Goal: Transaction & Acquisition: Download file/media

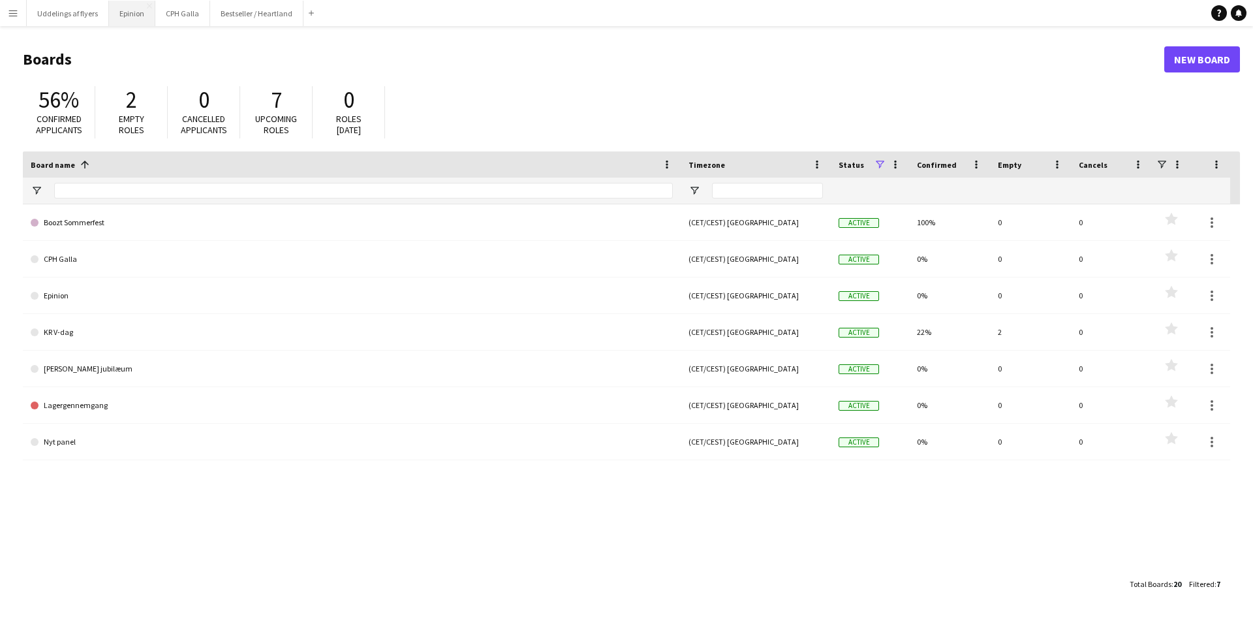
click at [134, 10] on button "Epinion Close" at bounding box center [132, 13] width 46 height 25
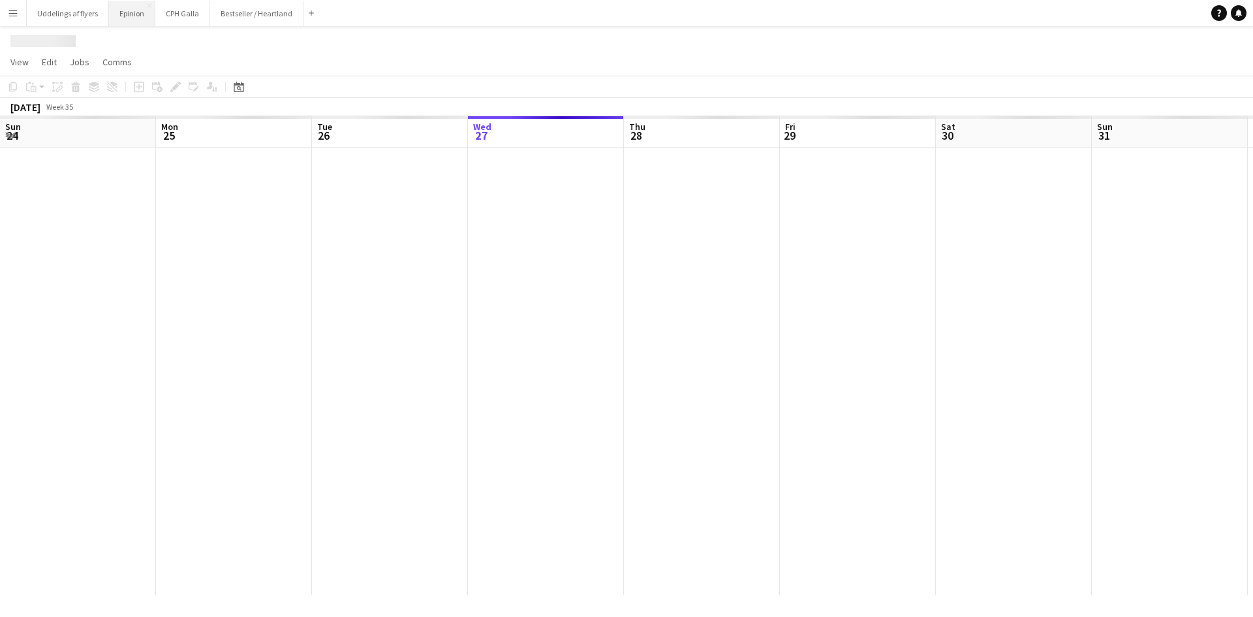
scroll to position [0, 312]
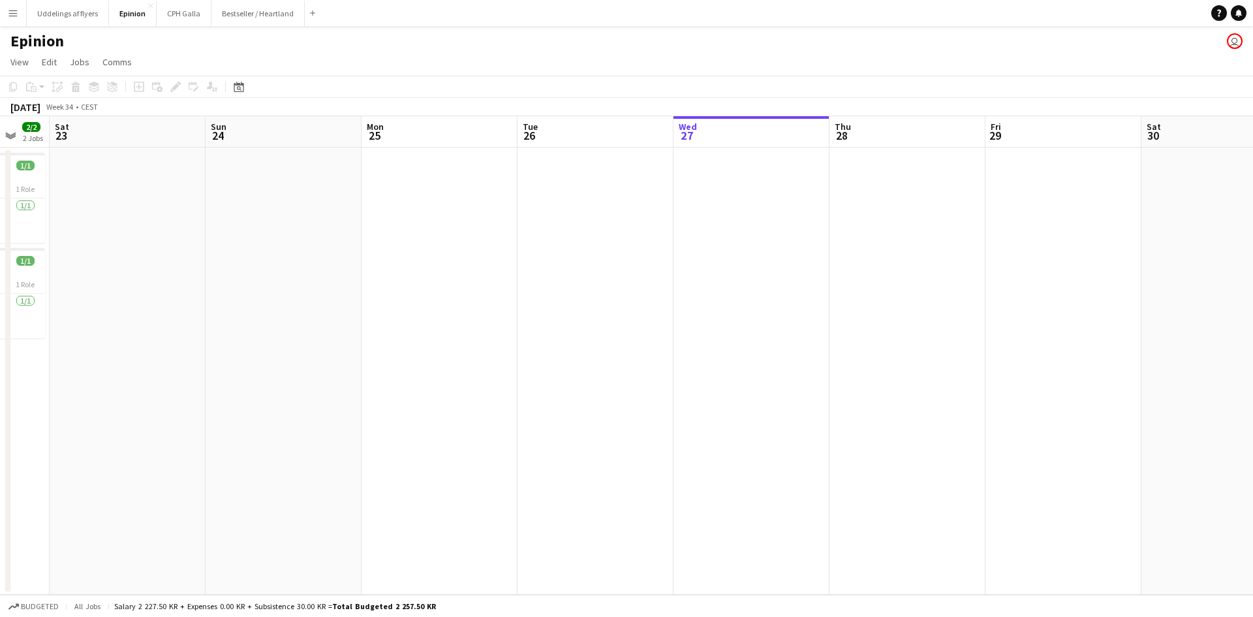
drag, startPoint x: 480, startPoint y: 320, endPoint x: 728, endPoint y: 262, distance: 255.3
click at [947, 236] on app-calendar-viewport "Thu 21 Fri 22 2/2 2 Jobs Sat 23 Sun 24 Mon 25 Tue 26 Wed 27 Thu 28 Fri 29 Sat 3…" at bounding box center [626, 355] width 1253 height 478
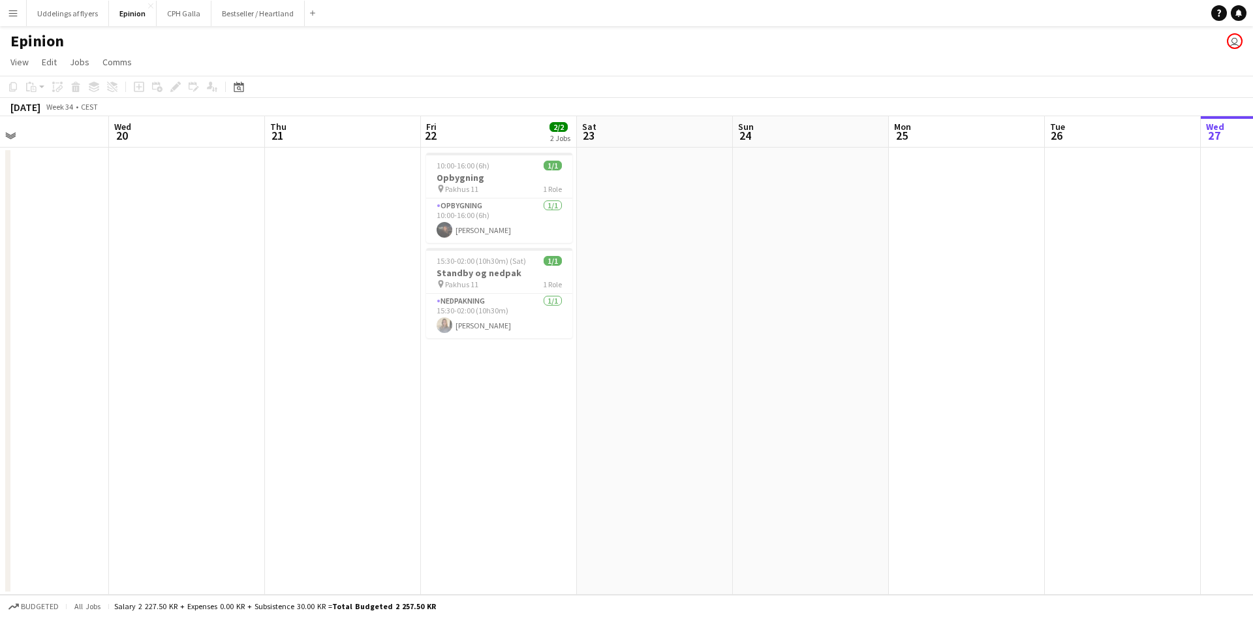
scroll to position [0, 353]
drag, startPoint x: 27, startPoint y: 275, endPoint x: 609, endPoint y: 155, distance: 594.7
click at [609, 155] on app-calendar-viewport "Sun 17 Mon 18 Tue 19 Wed 20 Thu 21 Fri 22 2/2 2 Jobs Sat 23 Sun 24 Mon 25 Tue 2…" at bounding box center [626, 355] width 1253 height 478
click at [204, 228] on app-date-cell at bounding box center [193, 370] width 156 height 447
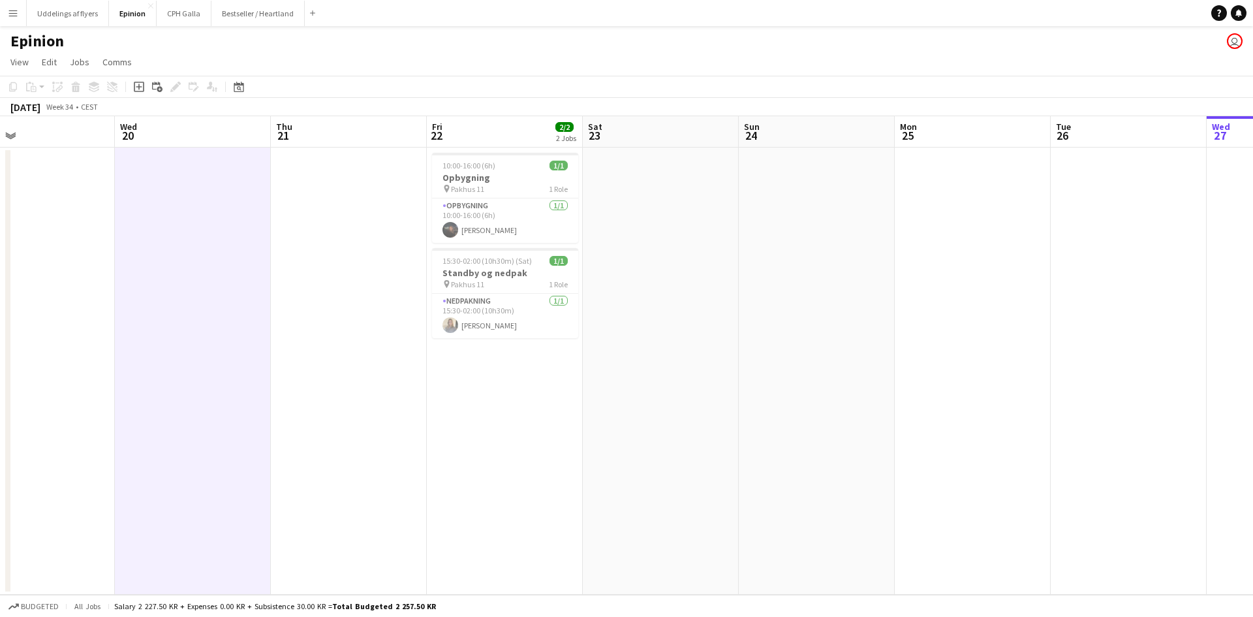
click at [10, 6] on button "Menu" at bounding box center [13, 13] width 26 height 26
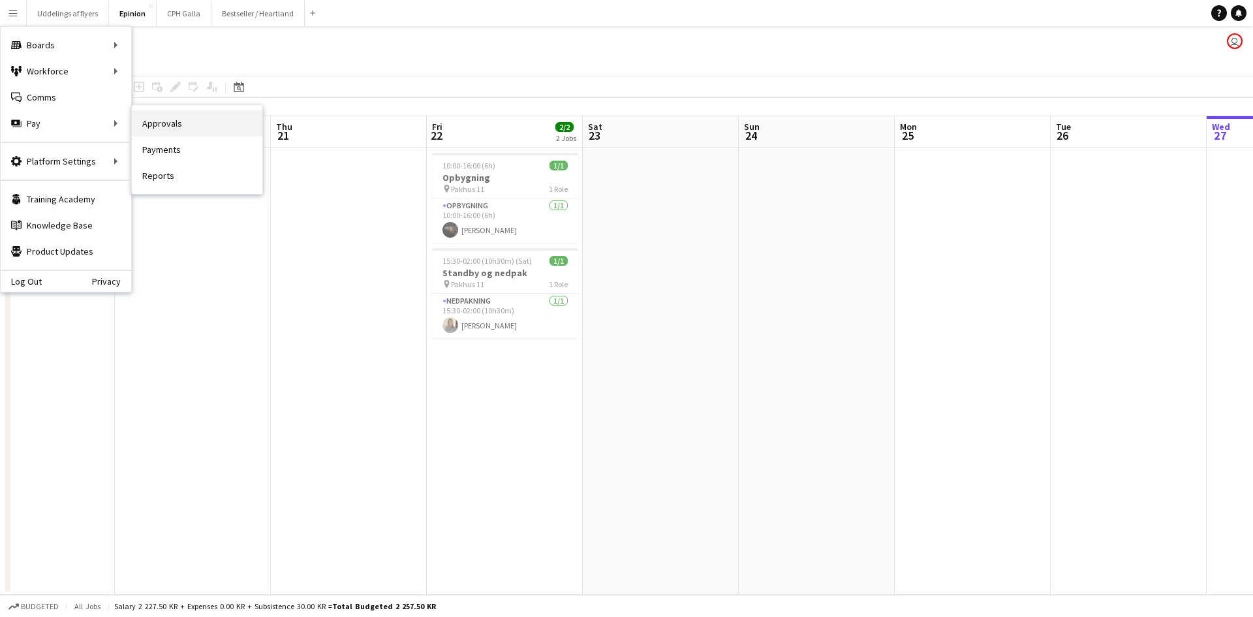
click at [166, 124] on link "Approvals" at bounding box center [197, 123] width 130 height 26
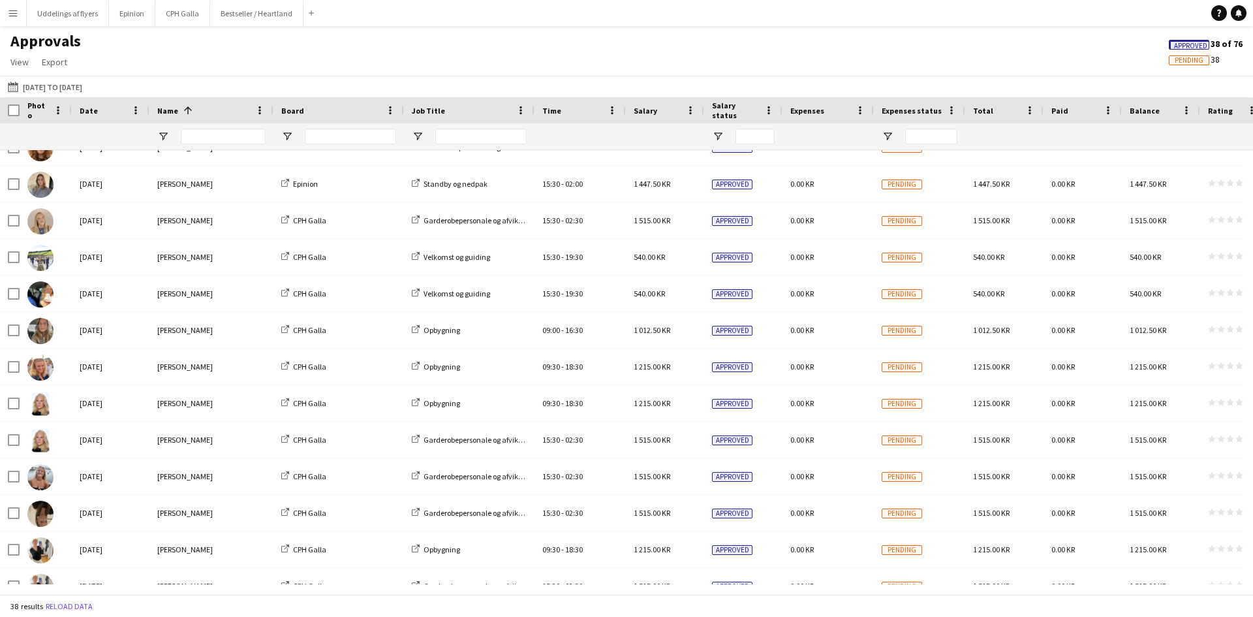
scroll to position [346, 0]
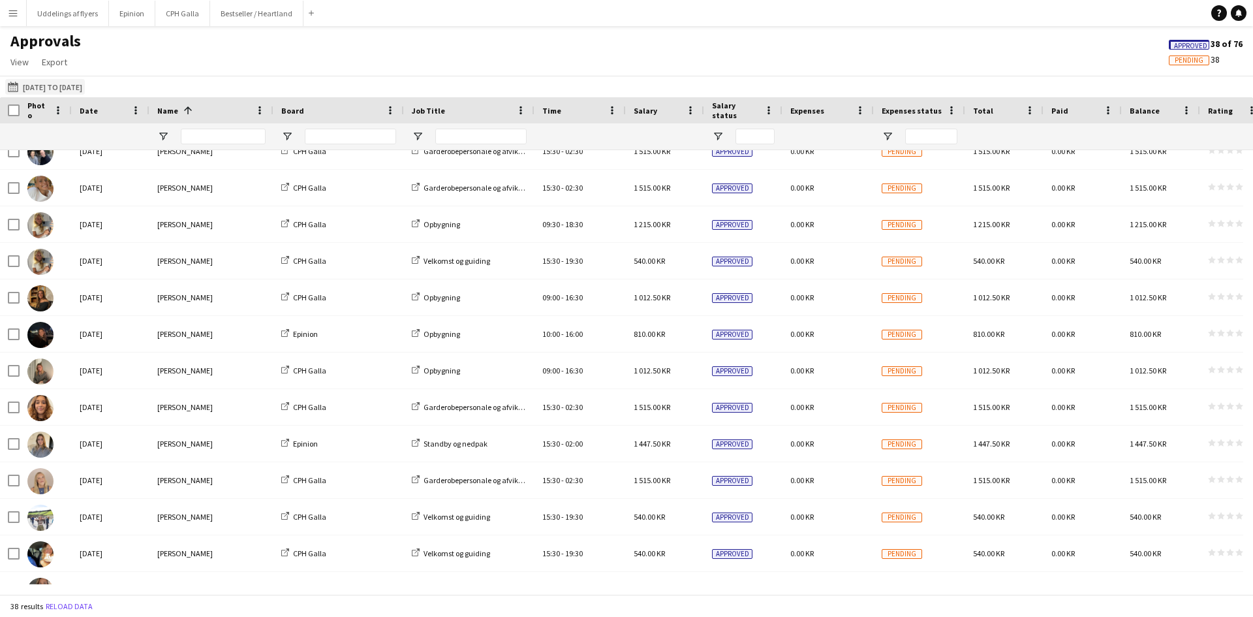
click at [56, 87] on button "[DATE] to [DATE] [DATE] to [DATE]" at bounding box center [45, 87] width 80 height 16
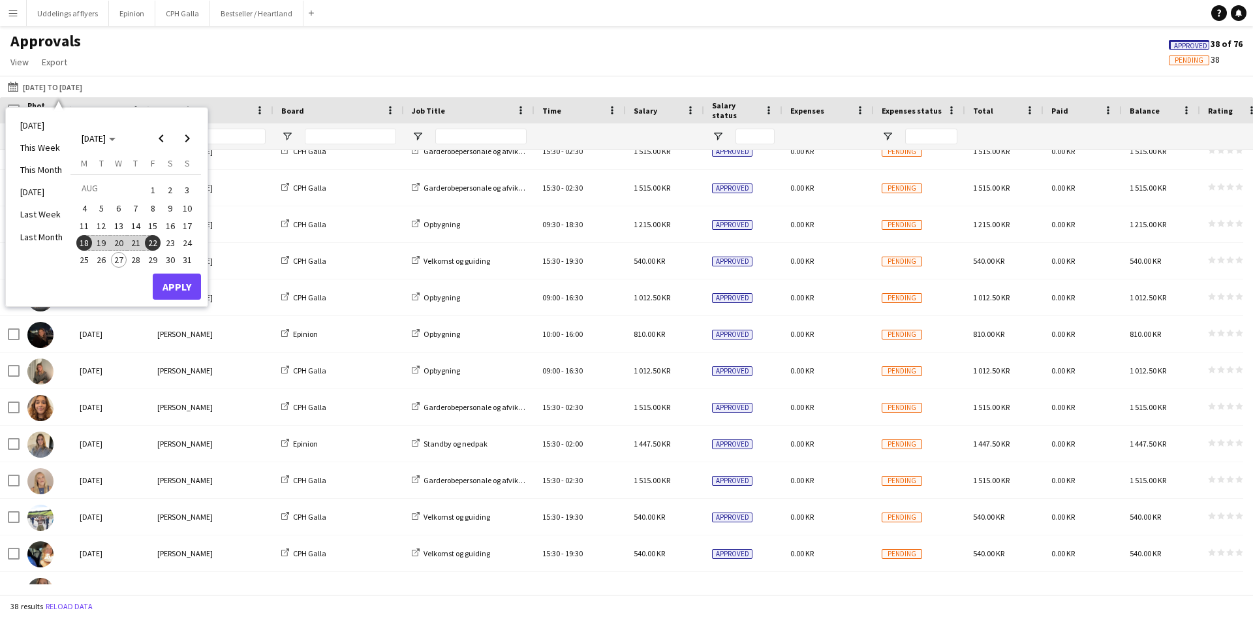
click at [134, 240] on span "21" at bounding box center [136, 243] width 16 height 16
click at [145, 241] on span "22" at bounding box center [153, 243] width 16 height 16
click at [171, 285] on button "Apply" at bounding box center [177, 286] width 48 height 26
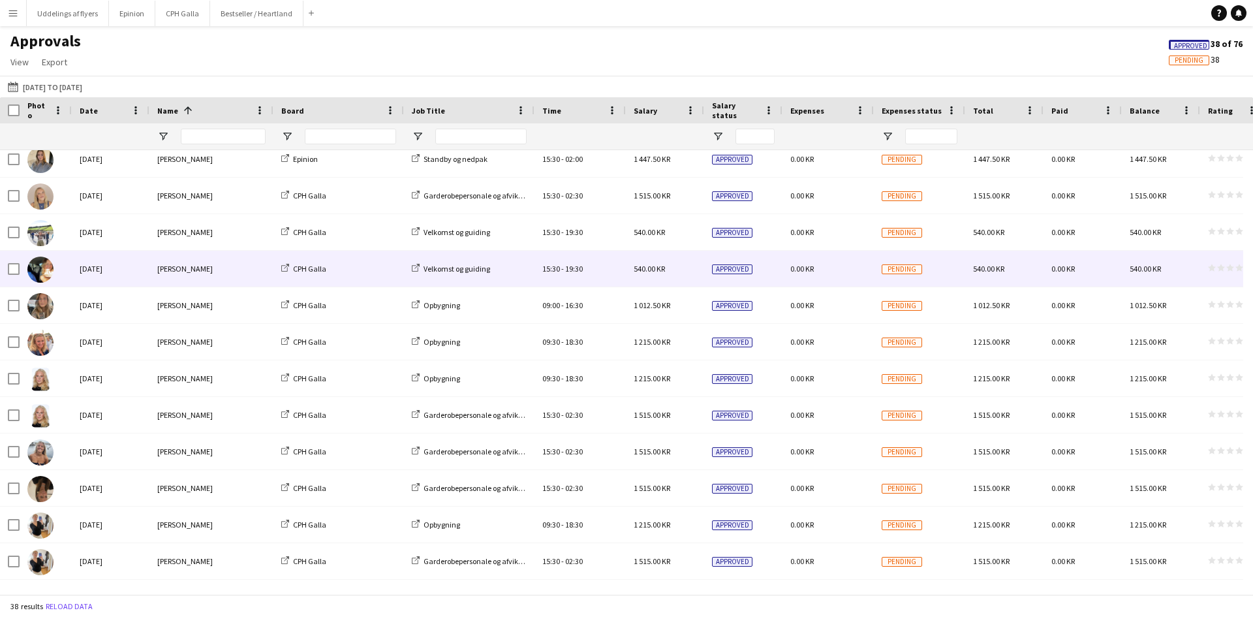
scroll to position [0, 0]
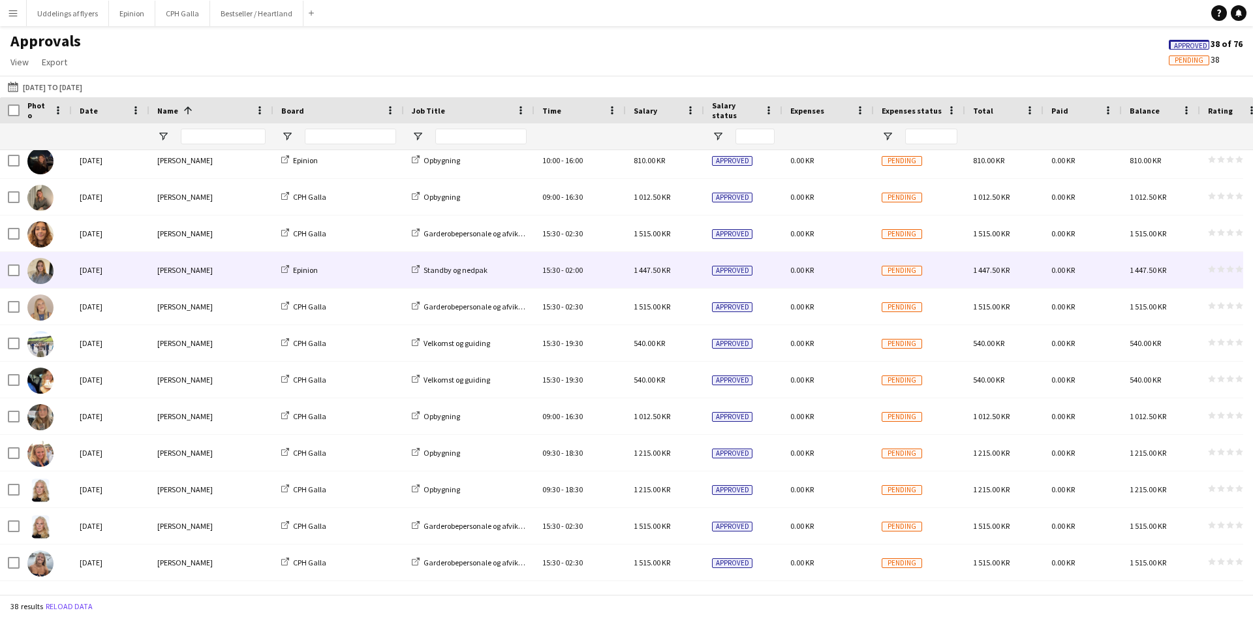
click at [4, 267] on div at bounding box center [10, 270] width 20 height 36
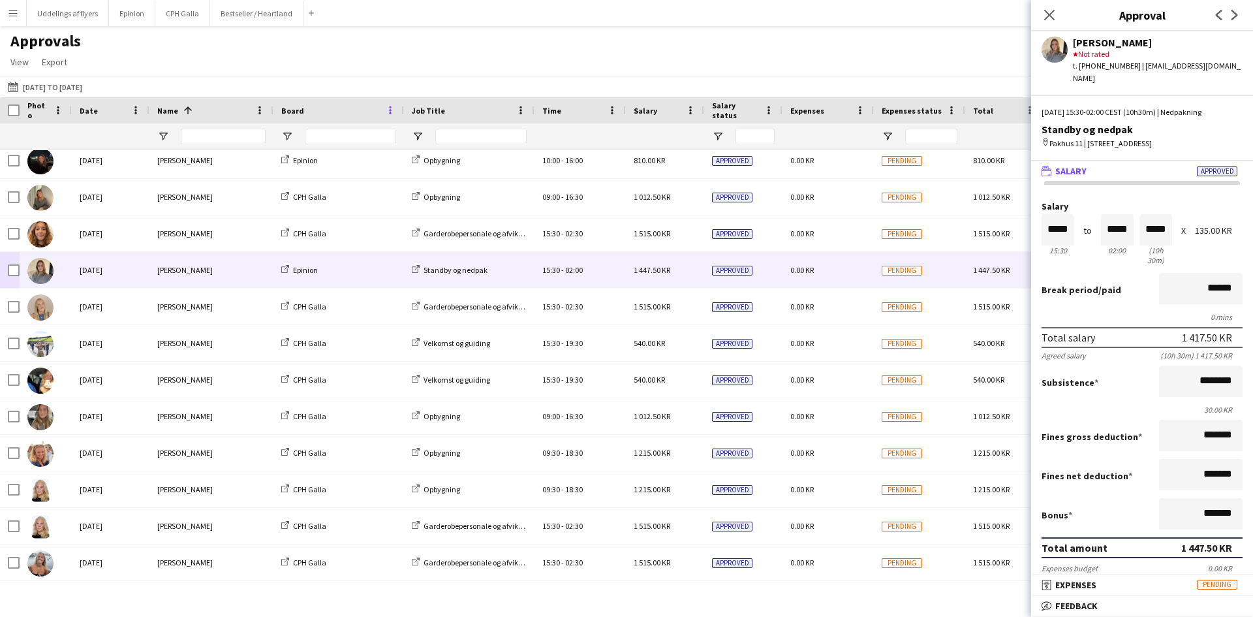
click at [395, 114] on span at bounding box center [390, 110] width 12 height 12
click at [278, 138] on div at bounding box center [338, 136] width 130 height 26
click at [287, 138] on span "Open Filter Menu" at bounding box center [287, 136] width 12 height 12
click at [313, 236] on div "CPH Galla" at bounding box center [353, 232] width 103 height 10
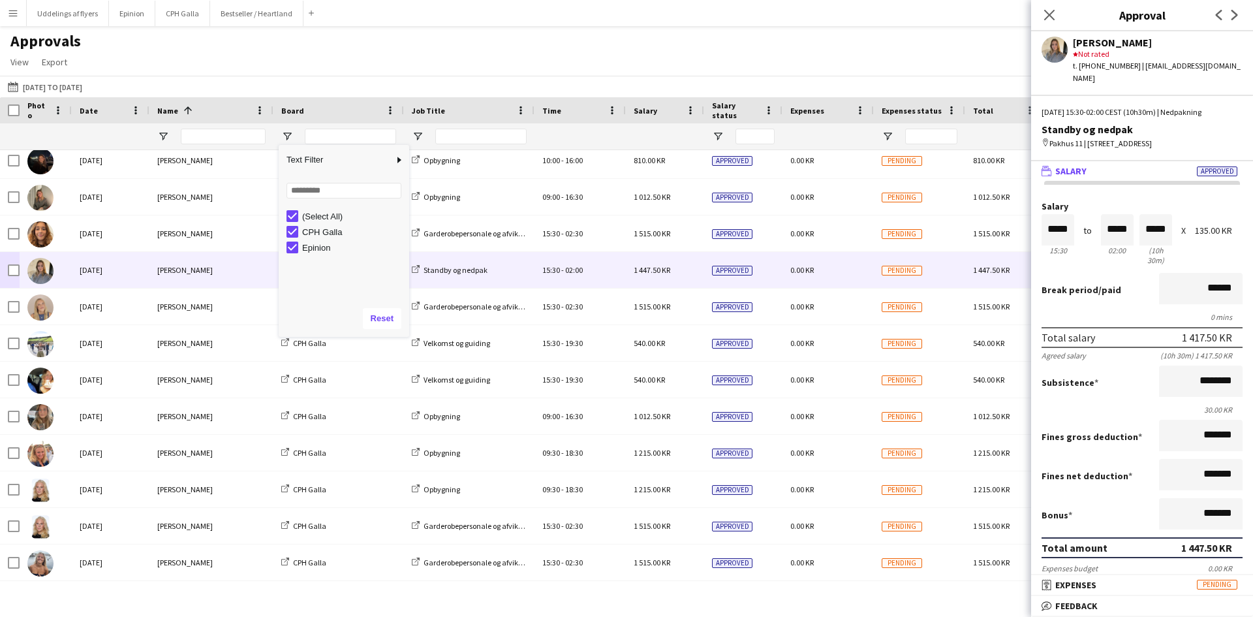
type input "**********"
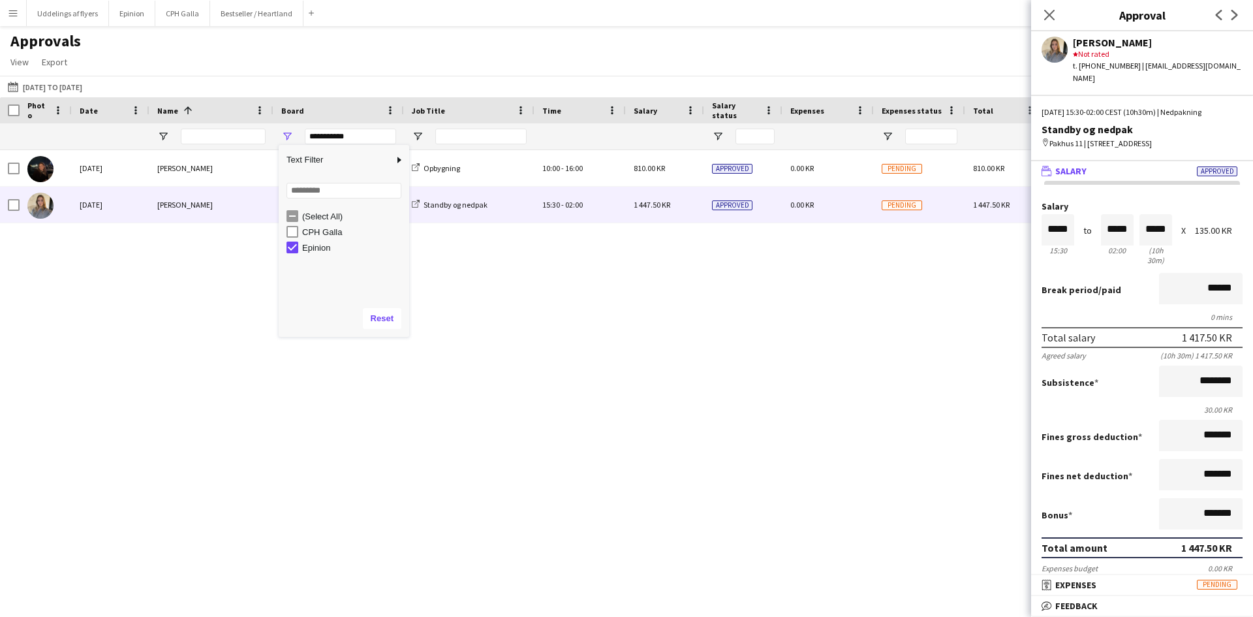
click at [329, 338] on div "[DATE] [PERSON_NAME][GEOGRAPHIC_DATA] Epinion Standby og nedpak 15:30 - 02:00 1…" at bounding box center [626, 367] width 1253 height 434
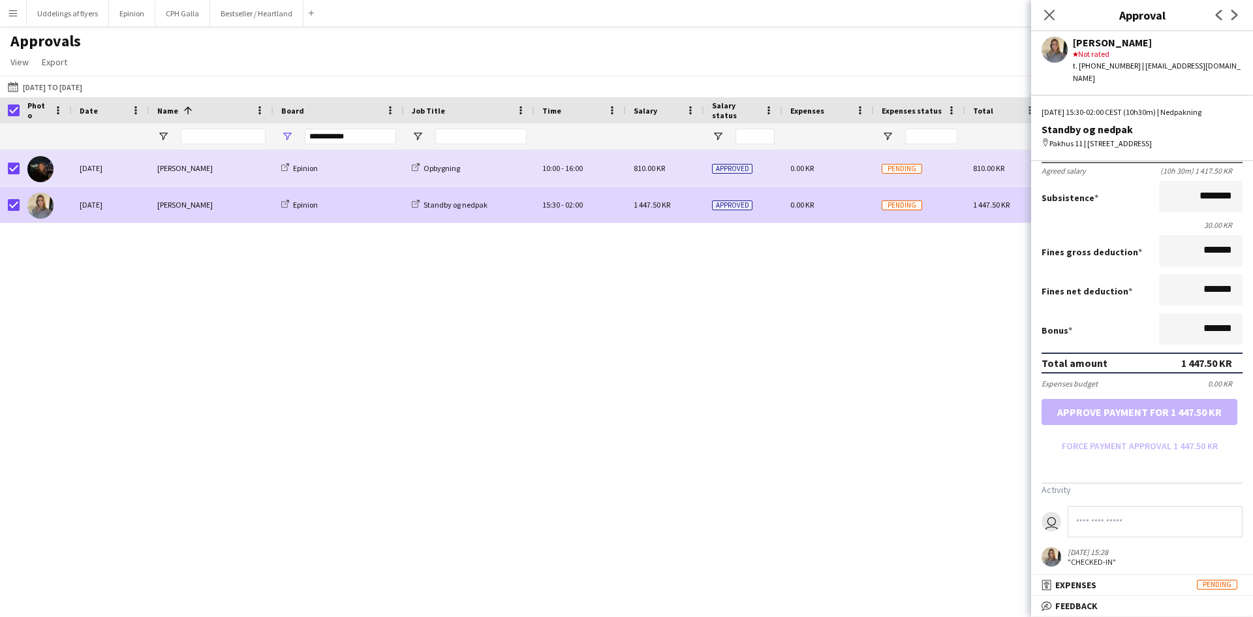
click at [1136, 410] on form "Salary ***** 15:30 to ***** 02:00 ***** (10h 30m) X 135.00 KR Break period /pai…" at bounding box center [1142, 236] width 222 height 439
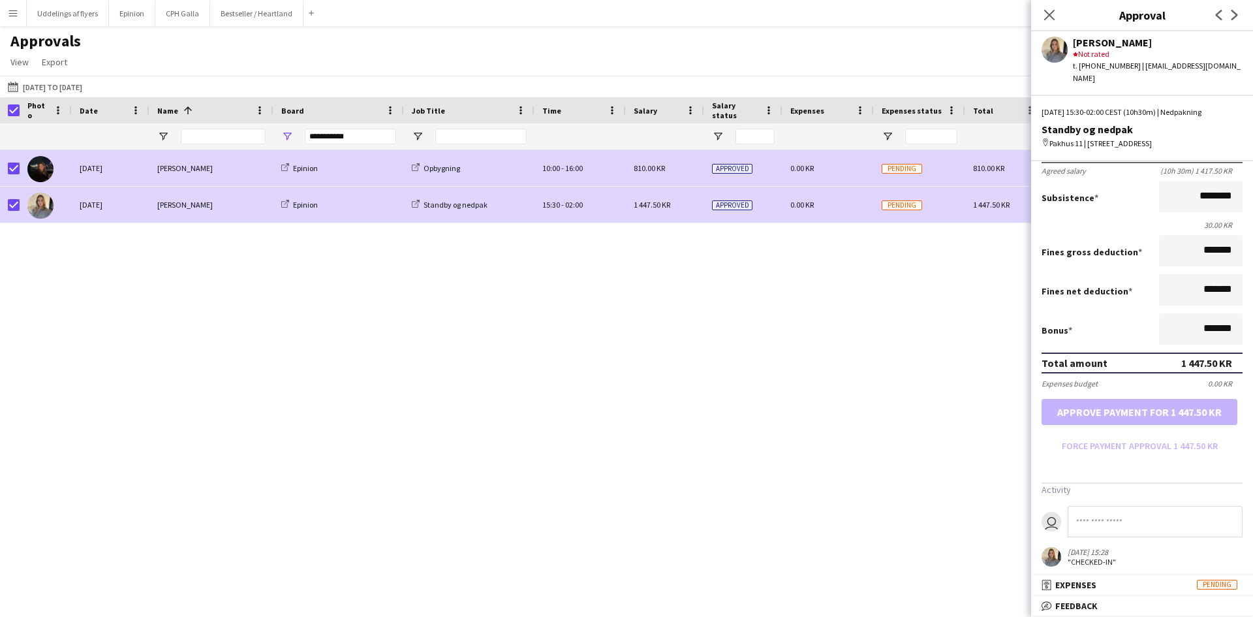
drag, startPoint x: 561, startPoint y: 151, endPoint x: 561, endPoint y: 162, distance: 11.1
click at [561, 158] on div "10:00 - 16:00" at bounding box center [579, 168] width 91 height 36
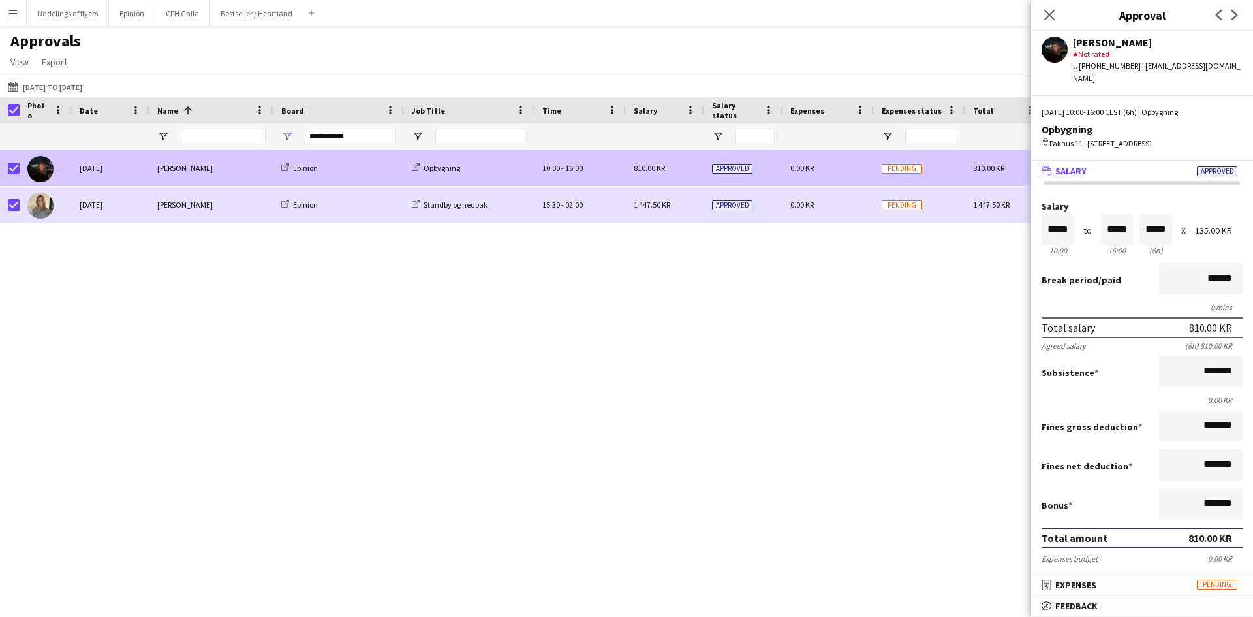
click at [561, 164] on span "-" at bounding box center [562, 168] width 3 height 10
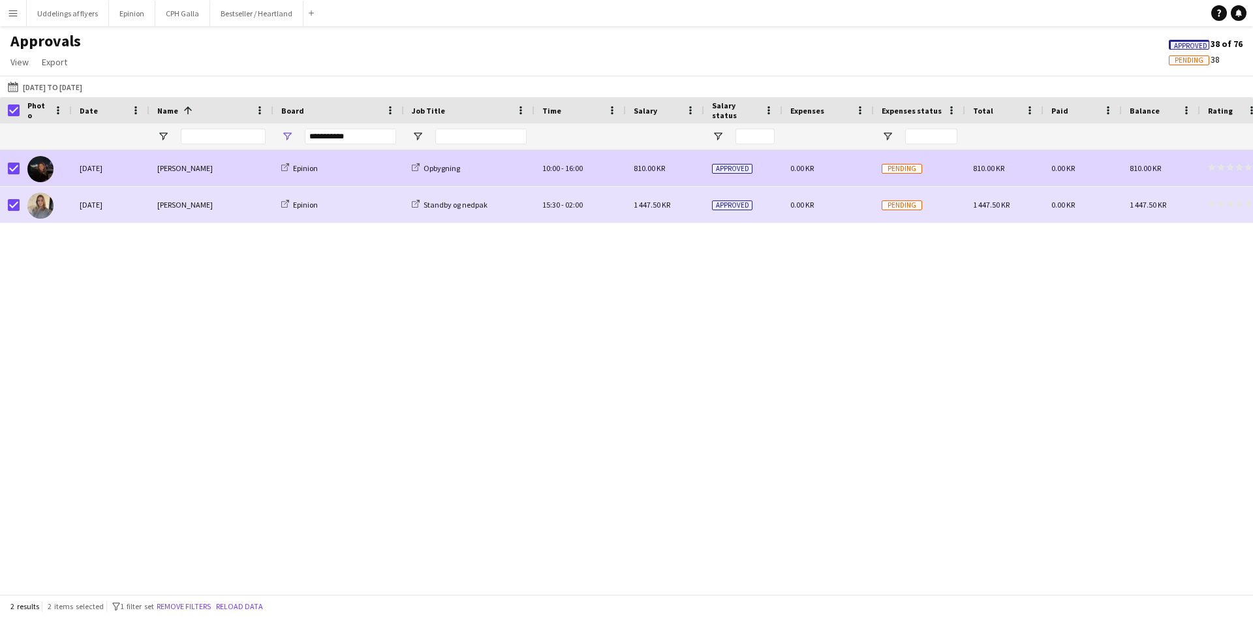
click at [561, 164] on span "-" at bounding box center [562, 168] width 3 height 10
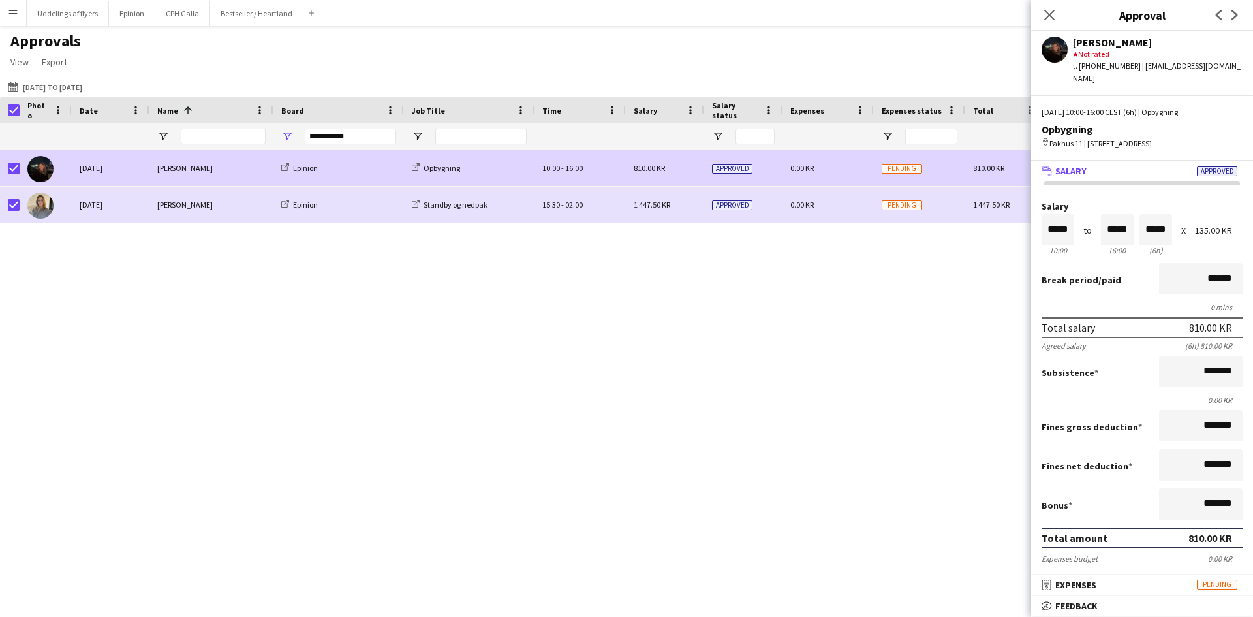
scroll to position [1, 0]
click at [1104, 588] on mat-panel-title "receipt Expenses Pending" at bounding box center [1139, 585] width 217 height 12
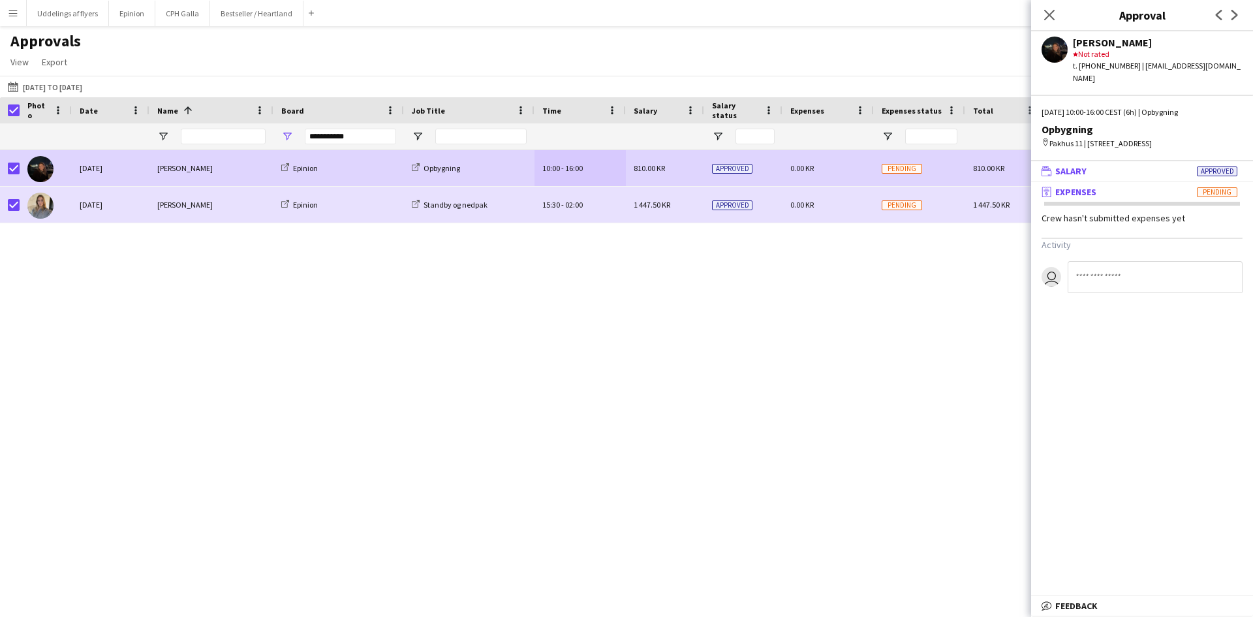
click at [1130, 175] on mat-panel-title "wallet Salary Approved" at bounding box center [1139, 171] width 217 height 12
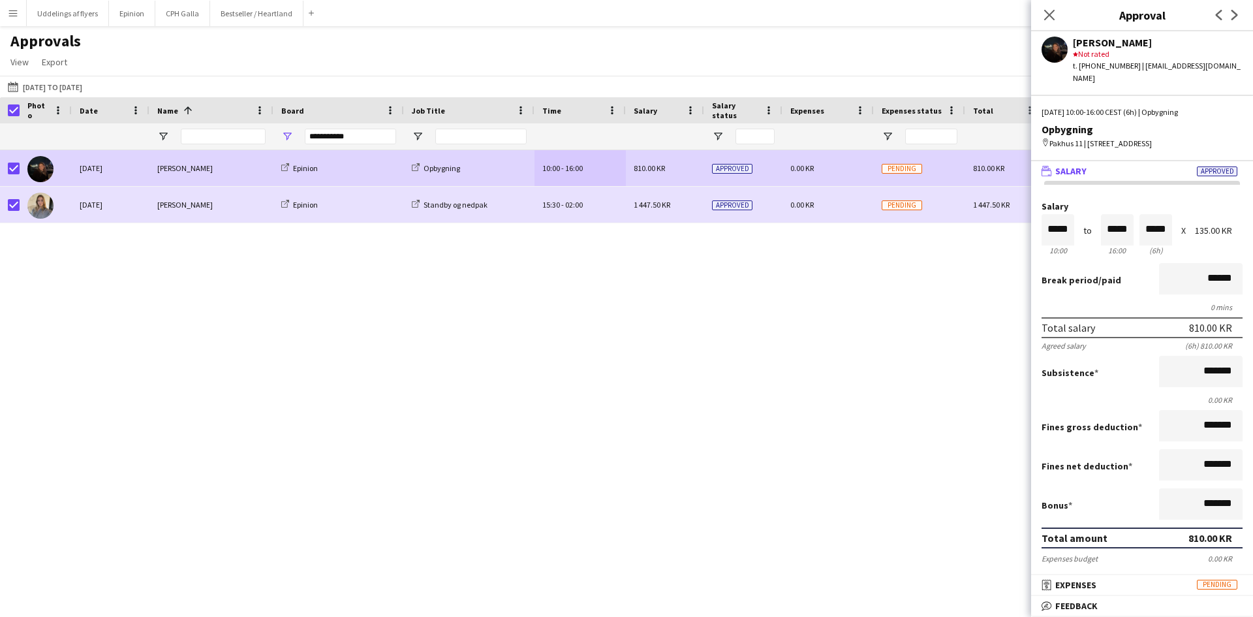
scroll to position [159, 0]
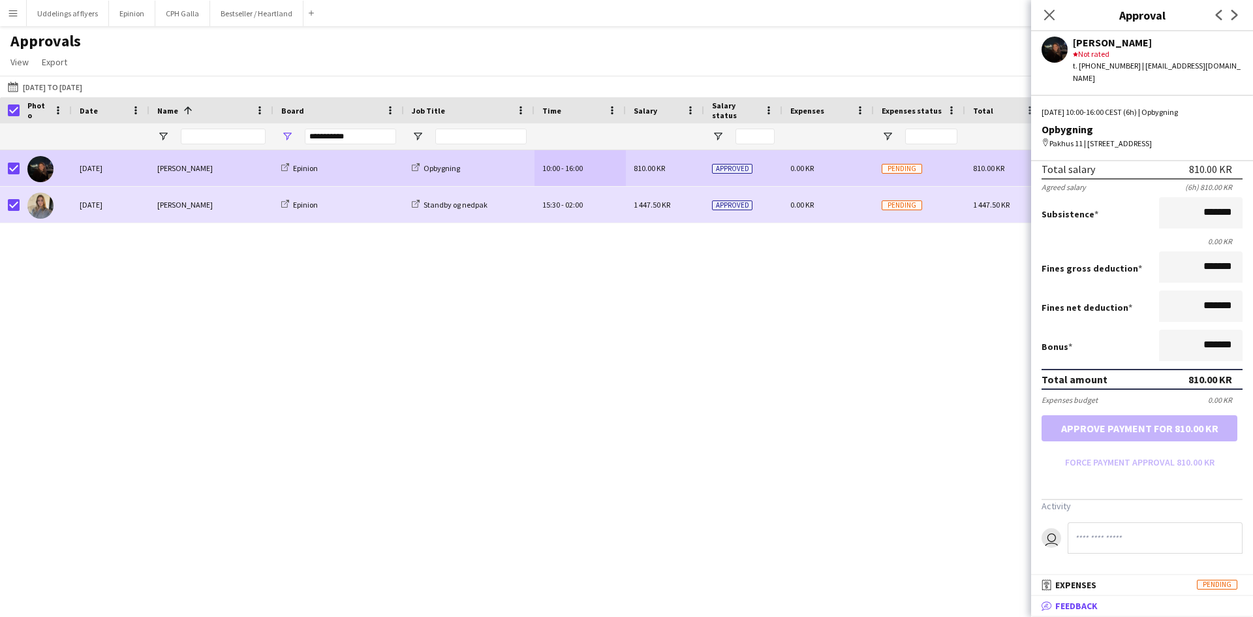
click at [1112, 612] on mat-expansion-panel-header "bubble-pencil Feedback" at bounding box center [1142, 606] width 222 height 20
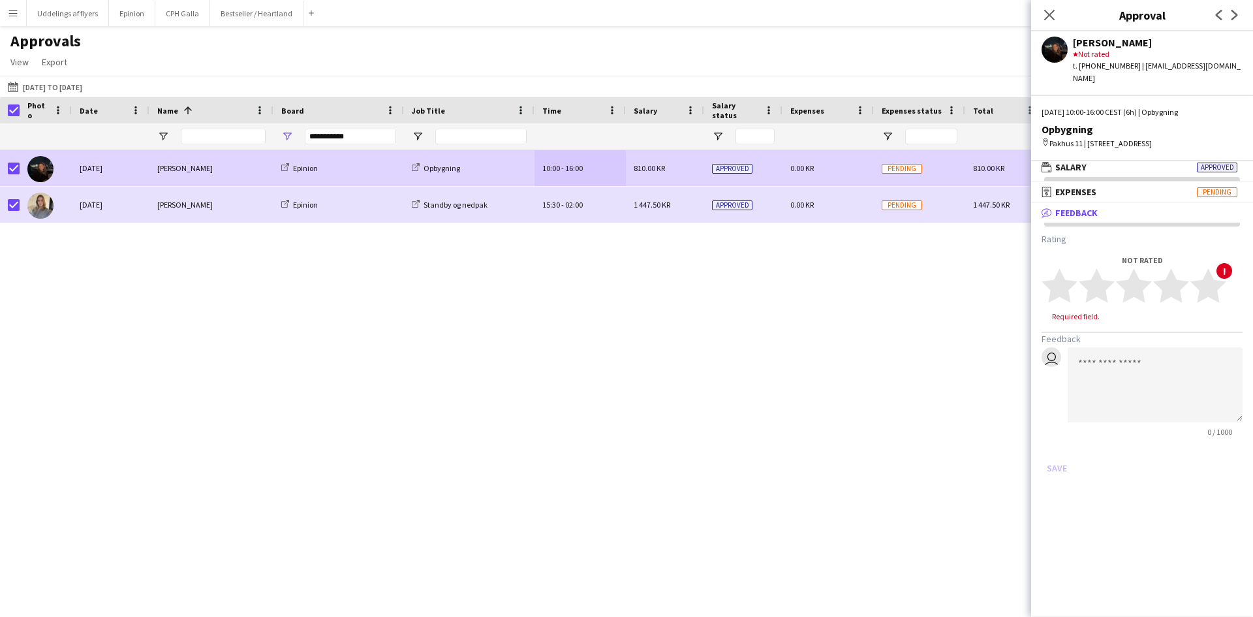
scroll to position [4, 0]
click at [1198, 288] on polygon at bounding box center [1208, 286] width 36 height 34
click at [1060, 450] on button "Save" at bounding box center [1056, 455] width 31 height 21
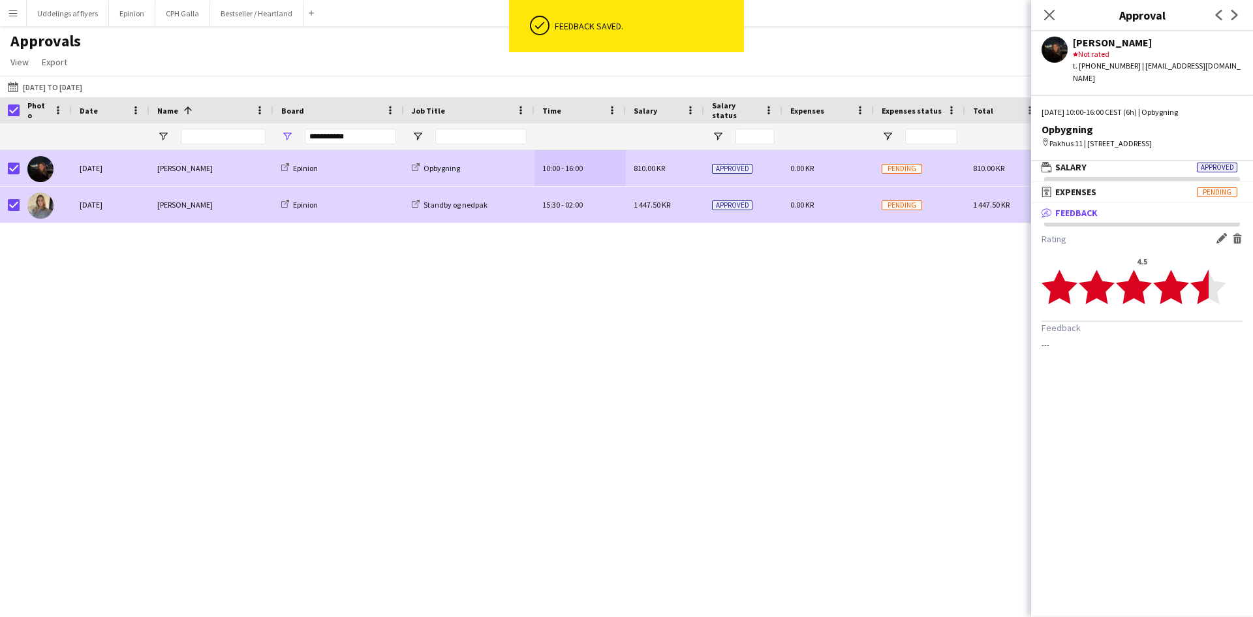
click at [831, 219] on div "0.00 KR" at bounding box center [827, 205] width 91 height 36
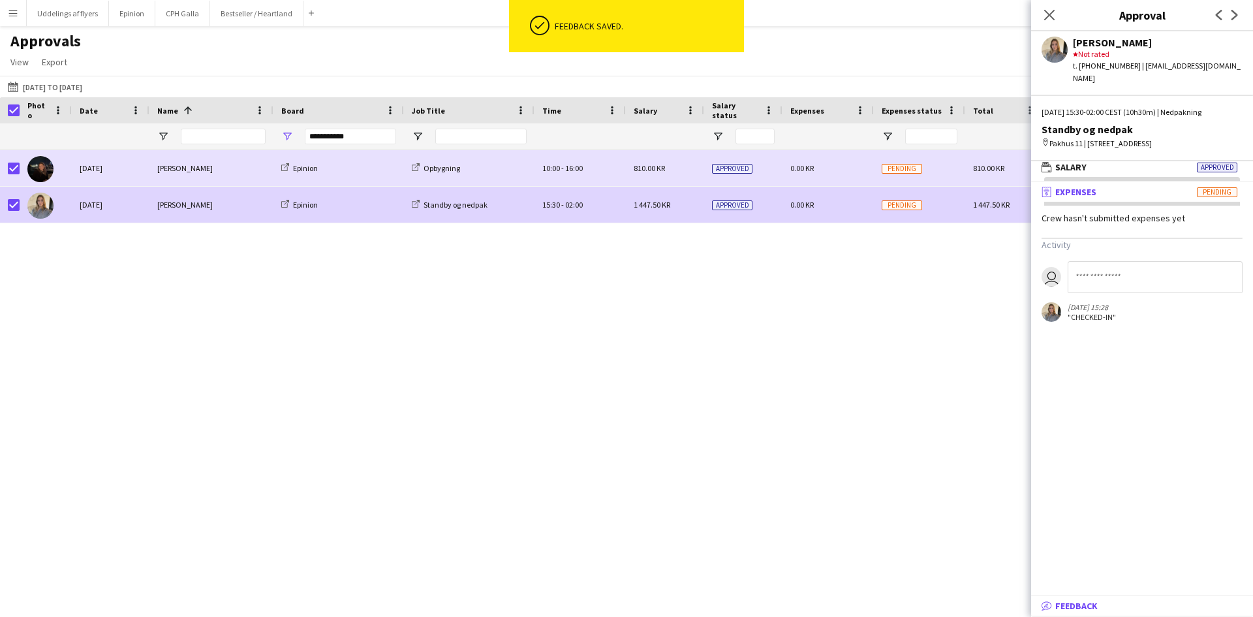
click at [1153, 602] on mat-panel-title "bubble-pencil Feedback" at bounding box center [1139, 606] width 217 height 12
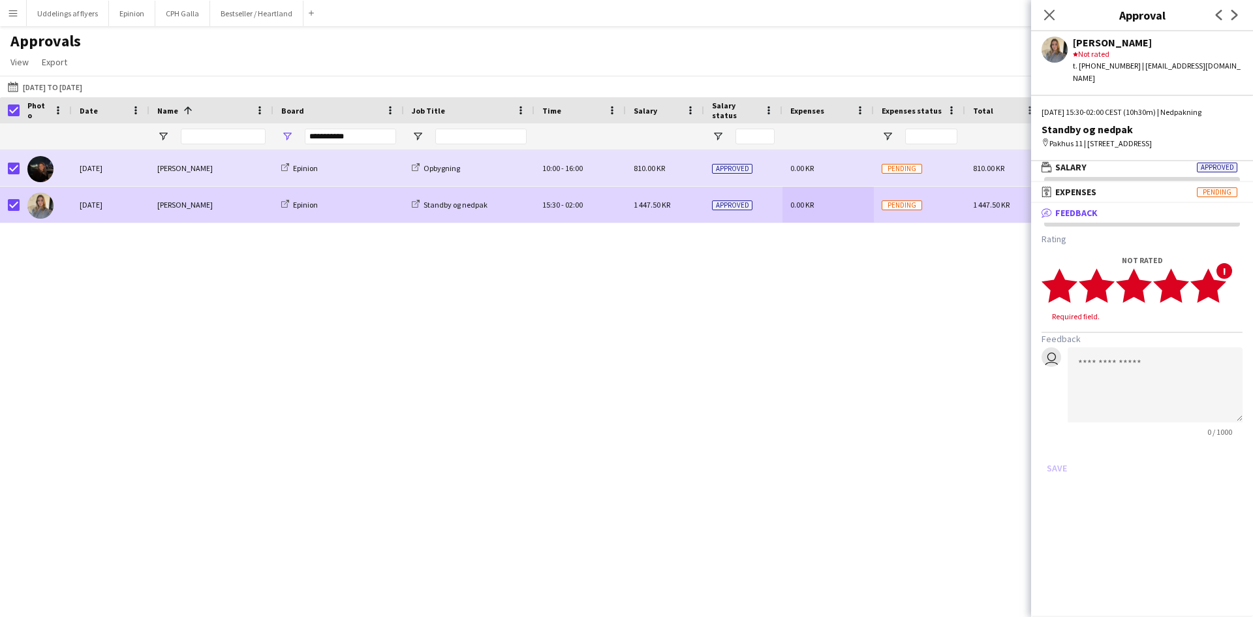
click at [1221, 286] on polygon at bounding box center [1208, 286] width 36 height 34
click at [1063, 458] on button "Save" at bounding box center [1056, 455] width 31 height 21
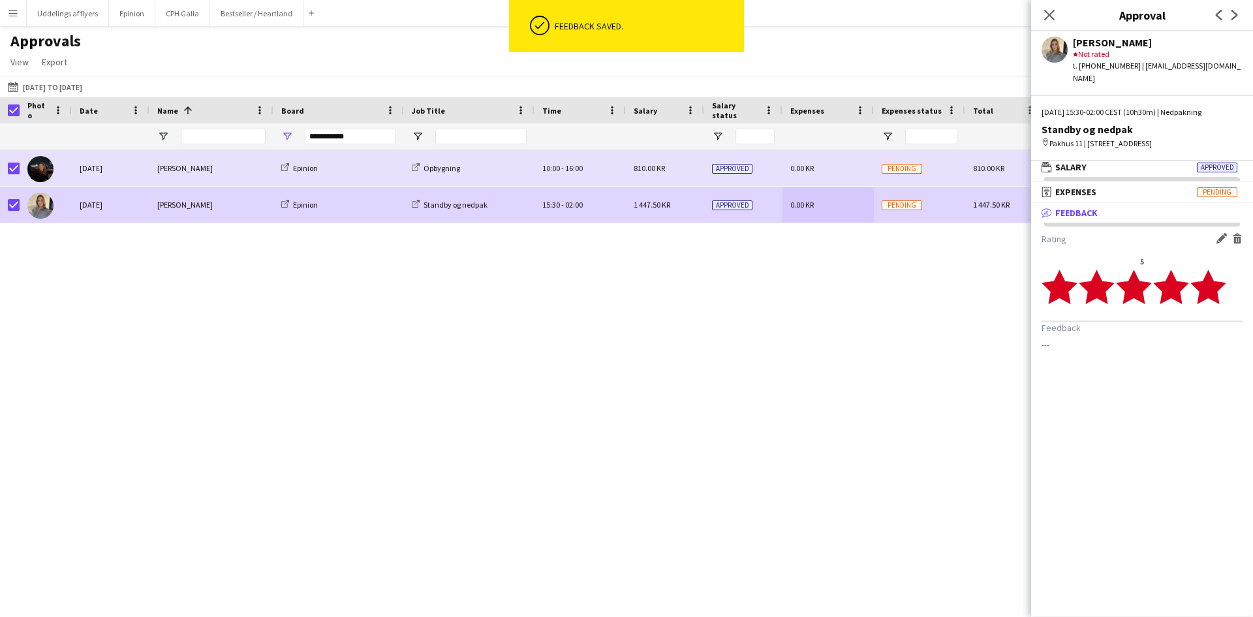
click at [1038, 14] on div "Close pop-in" at bounding box center [1049, 15] width 37 height 30
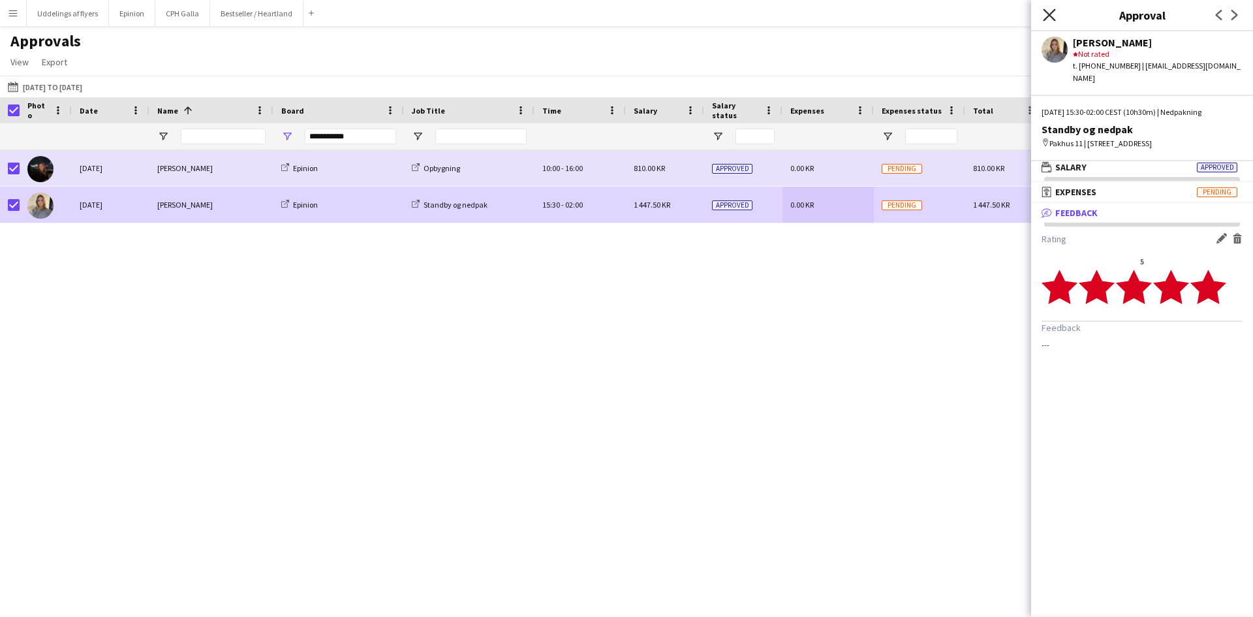
click at [1050, 14] on icon at bounding box center [1049, 14] width 12 height 12
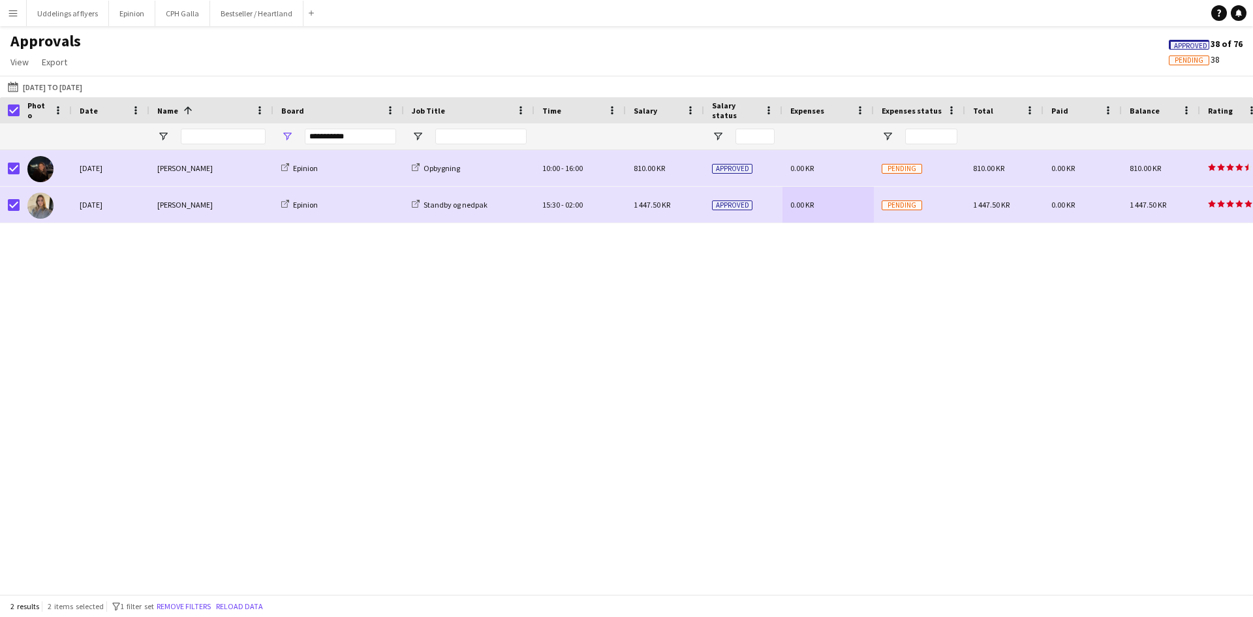
click at [7, 16] on button "Menu" at bounding box center [13, 13] width 26 height 26
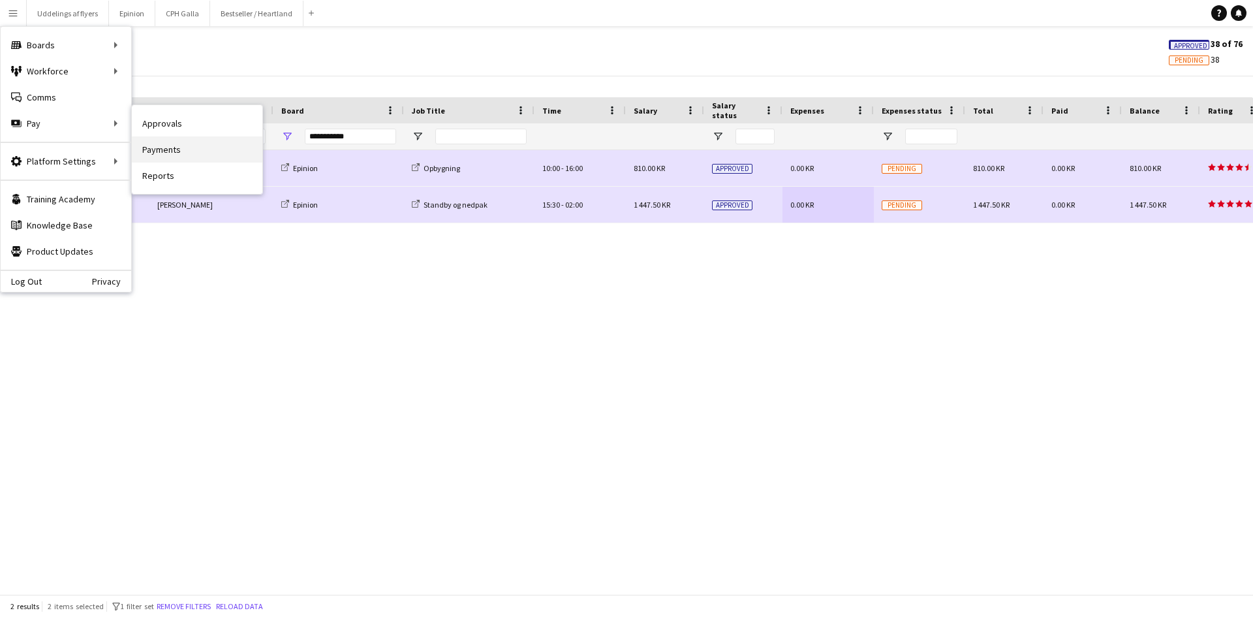
click at [159, 146] on link "Payments" at bounding box center [197, 149] width 130 height 26
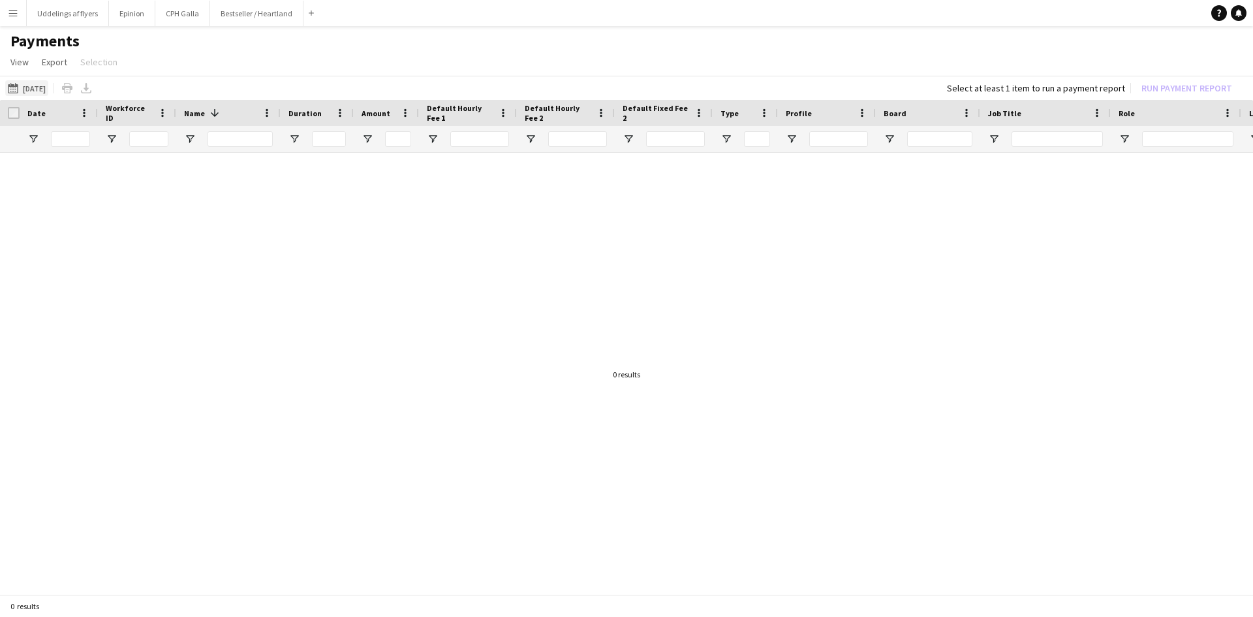
click at [48, 91] on button "[DATE] [DATE]" at bounding box center [26, 88] width 43 height 16
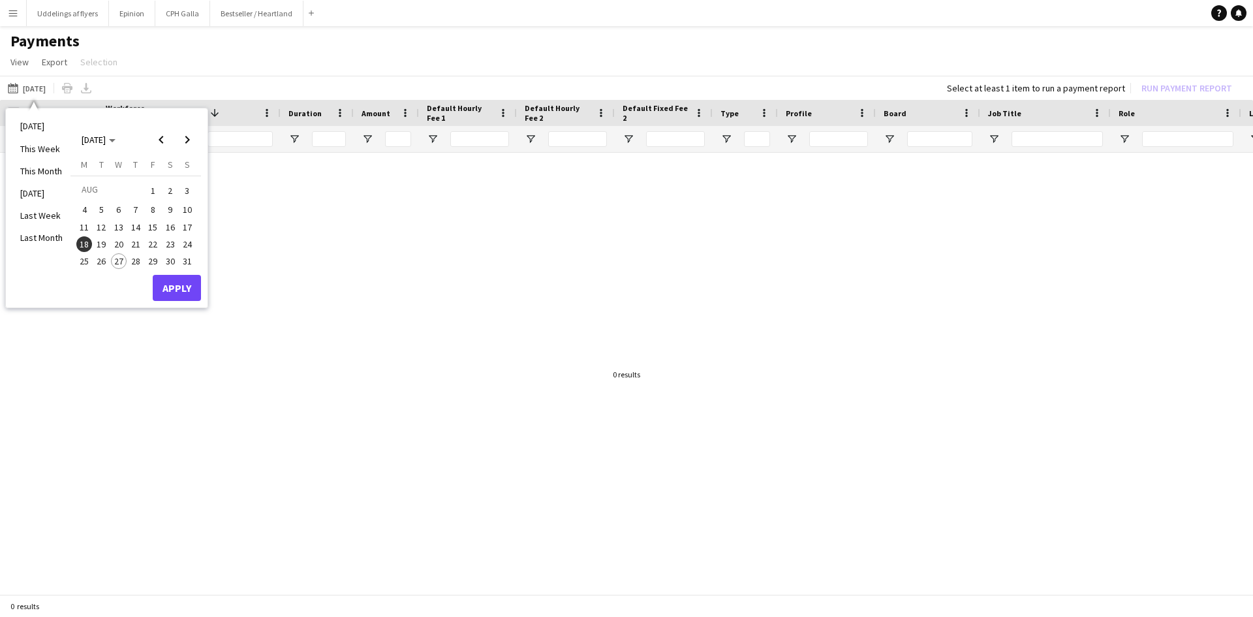
click at [155, 241] on span "22" at bounding box center [153, 244] width 16 height 16
click at [180, 292] on button "Apply" at bounding box center [177, 288] width 48 height 26
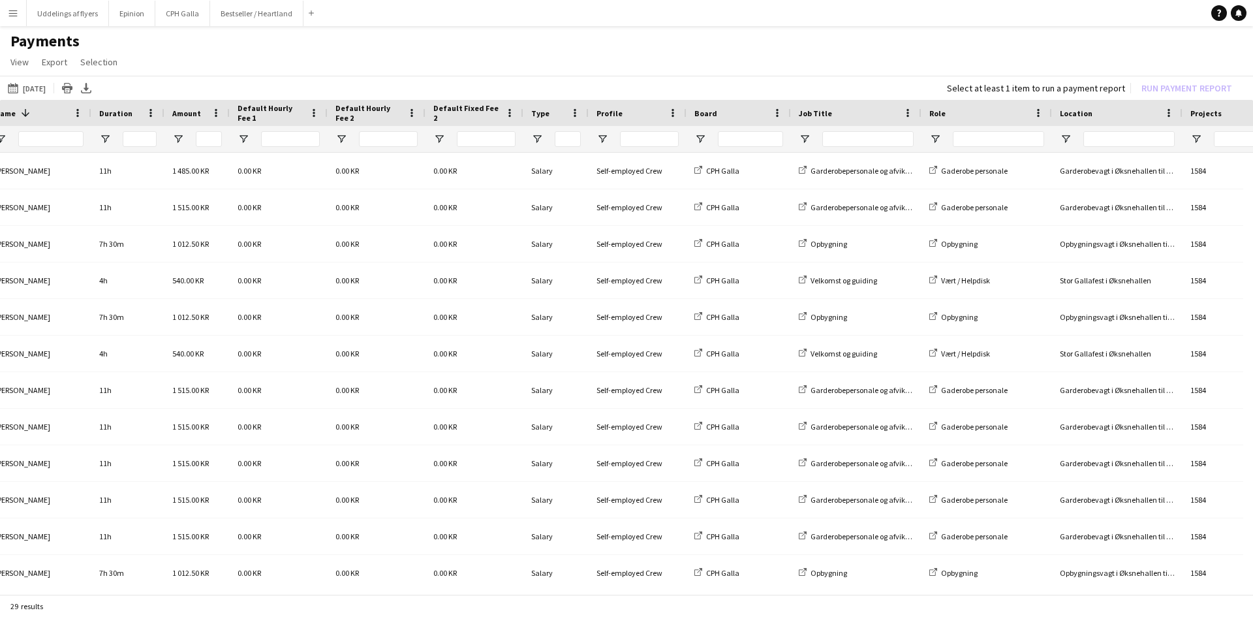
scroll to position [0, 237]
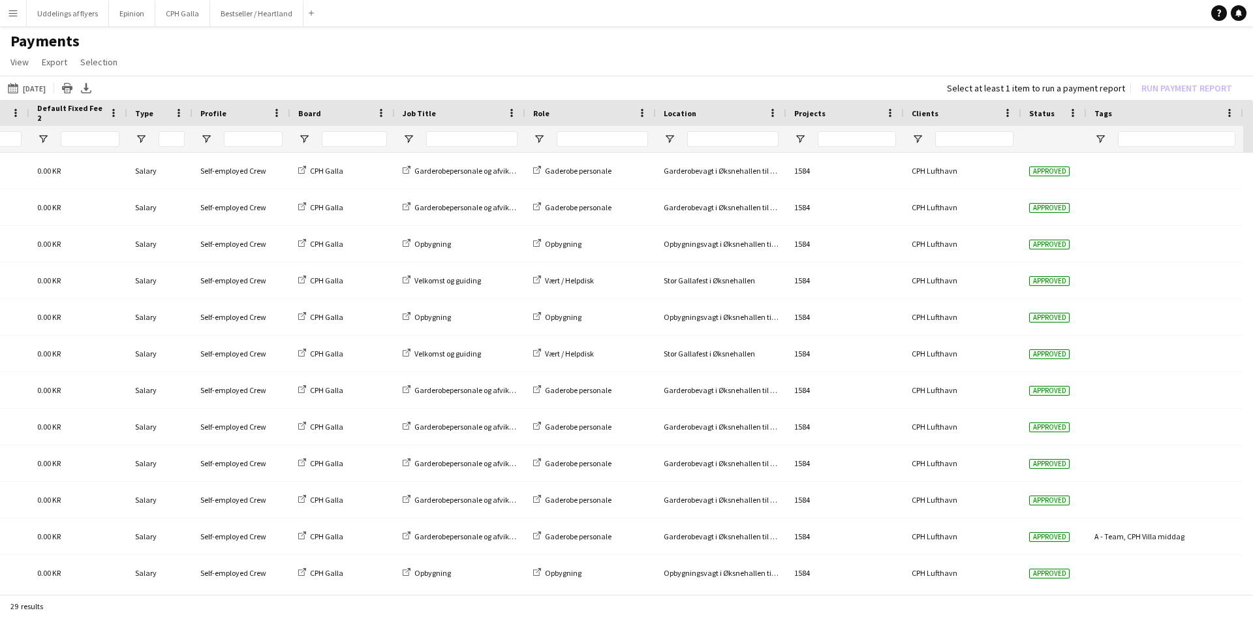
click at [978, 119] on div "Clients" at bounding box center [954, 113] width 86 height 20
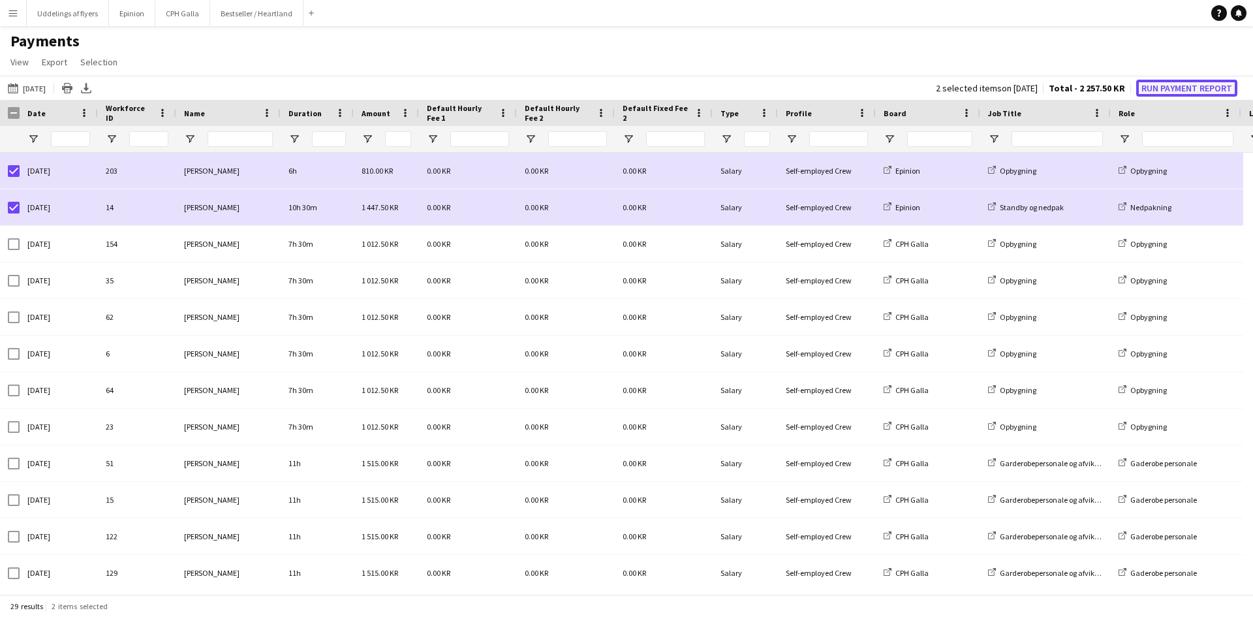
click at [1187, 82] on button "Run Payment Report" at bounding box center [1186, 88] width 101 height 17
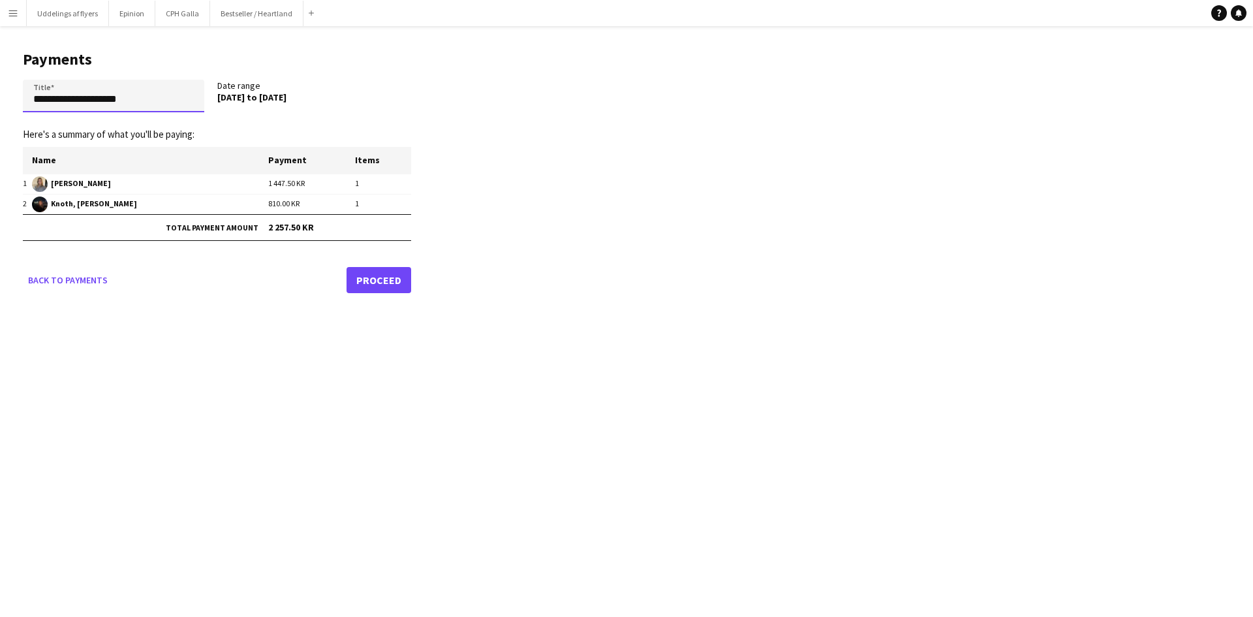
click at [95, 104] on input "**********" at bounding box center [113, 96] width 181 height 33
type input "*******"
click at [356, 285] on link "Proceed" at bounding box center [378, 280] width 65 height 26
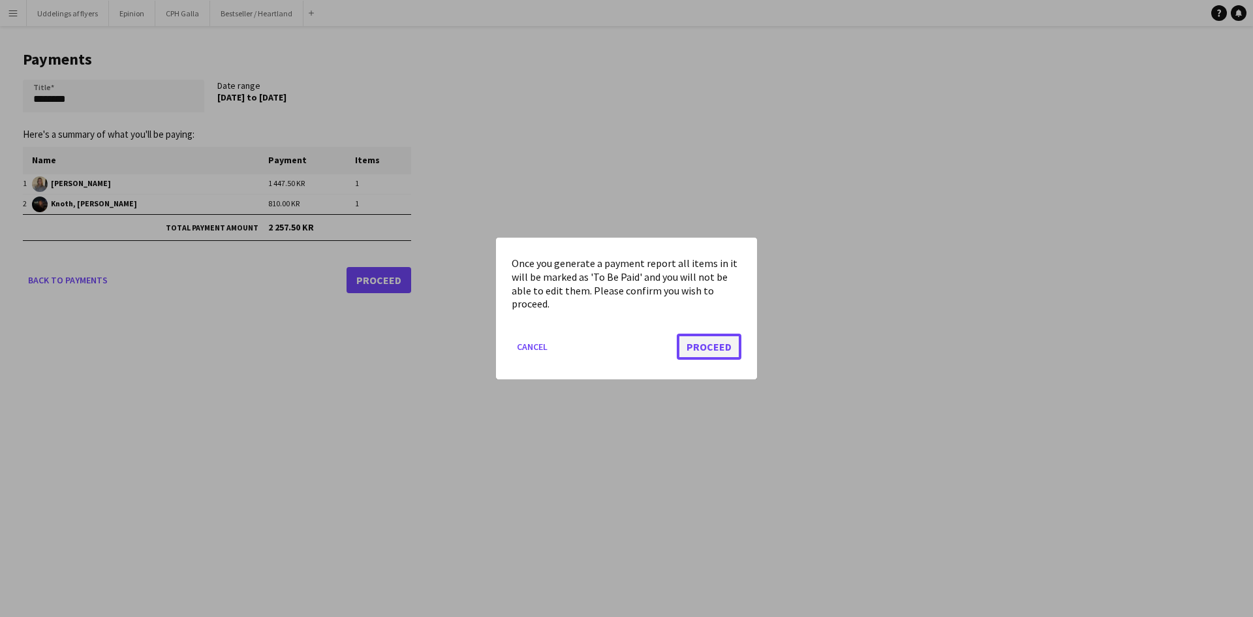
click at [719, 350] on button "Proceed" at bounding box center [709, 346] width 65 height 26
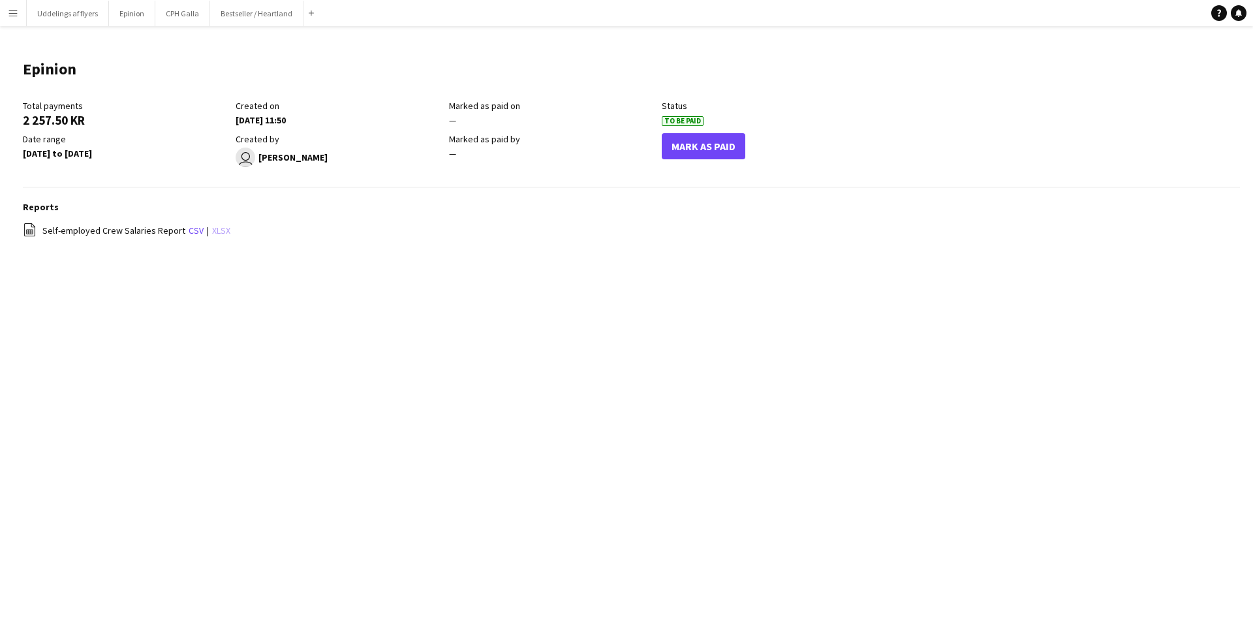
click at [217, 232] on link "xlsx" at bounding box center [221, 230] width 18 height 12
